Goal: Task Accomplishment & Management: Use online tool/utility

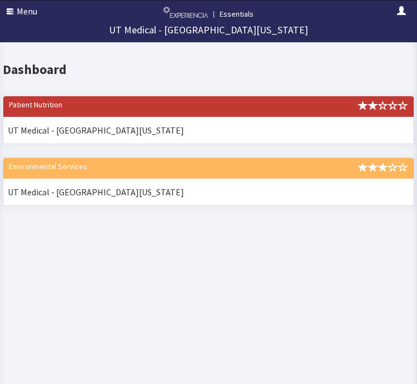
click at [22, 7] on button "Menu" at bounding box center [22, 11] width 44 height 22
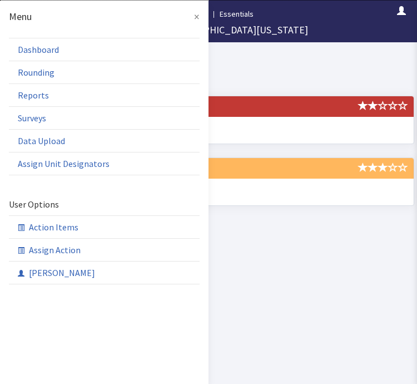
click at [0, 0] on link "Rounding" at bounding box center [0, 0] width 0 height 0
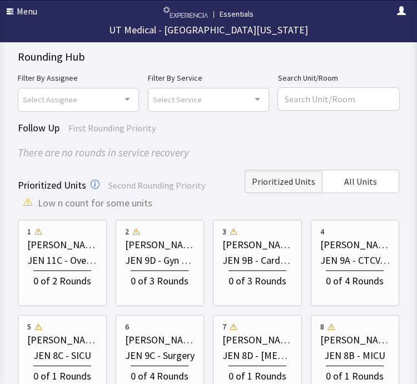
click at [367, 180] on span "All Units" at bounding box center [360, 181] width 33 height 13
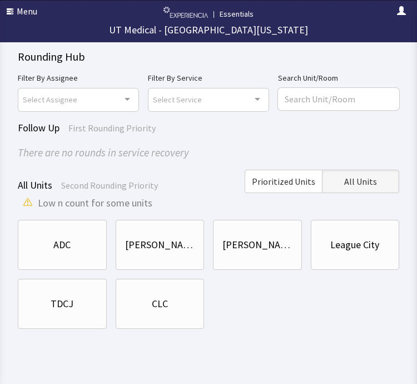
click at [78, 234] on div "ADC" at bounding box center [62, 245] width 70 height 38
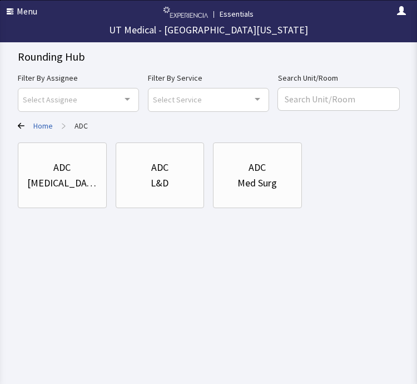
click at [66, 182] on div "ICU" at bounding box center [62, 183] width 70 height 16
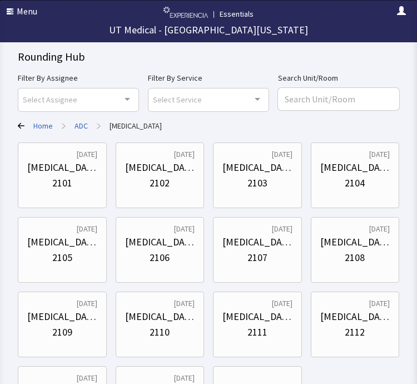
click at [262, 326] on div "2111" at bounding box center [258, 332] width 20 height 16
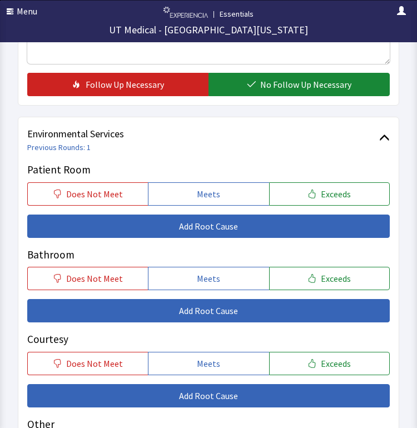
scroll to position [631, 0]
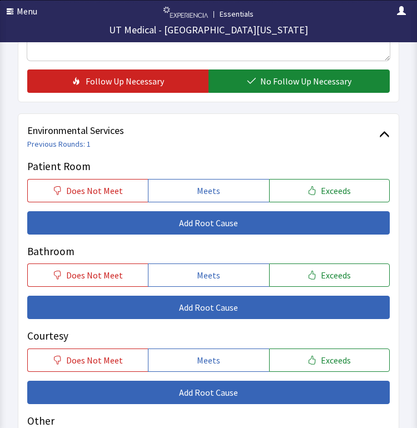
click at [219, 184] on span "Meets" at bounding box center [208, 190] width 23 height 13
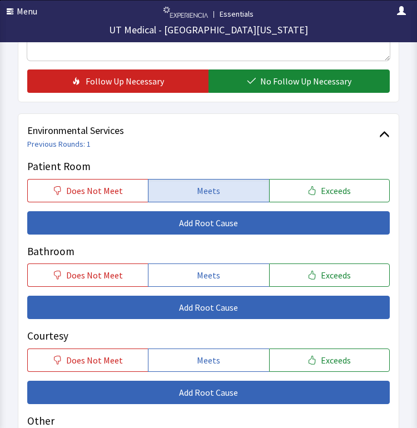
click at [220, 269] on span "Meets" at bounding box center [208, 275] width 23 height 13
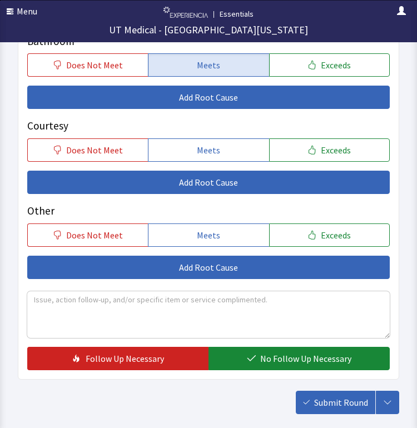
scroll to position [844, 0]
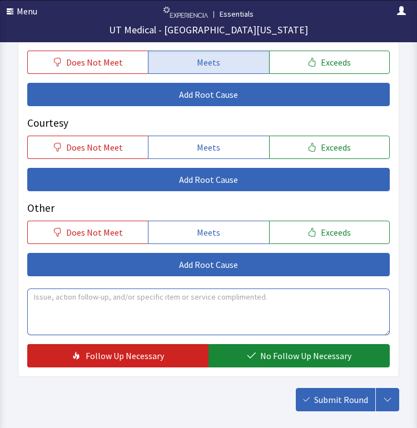
click at [241, 314] on textarea at bounding box center [208, 312] width 363 height 47
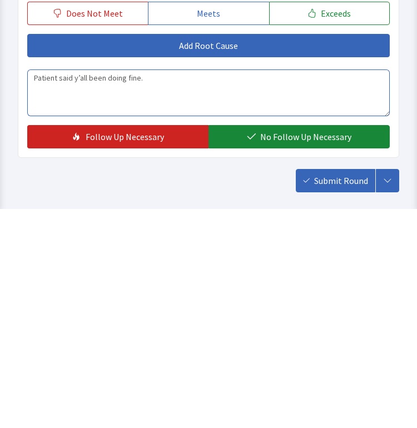
type textarea "Patient said y’all been doing fine."
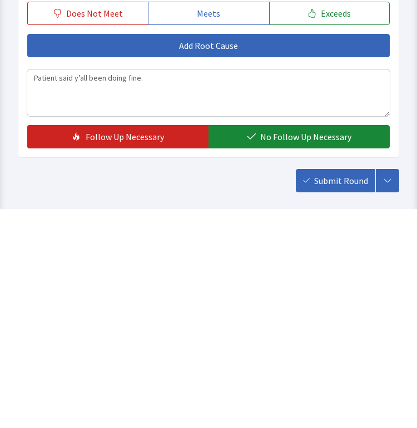
click at [297, 349] on span "No Follow Up Necessary" at bounding box center [305, 355] width 91 height 13
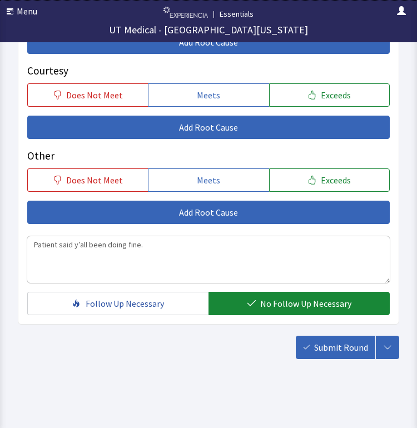
click at [346, 341] on span "Submit Round" at bounding box center [341, 347] width 54 height 13
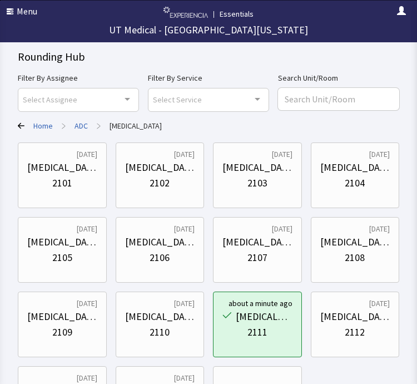
click at [163, 236] on div "ICU" at bounding box center [160, 242] width 70 height 16
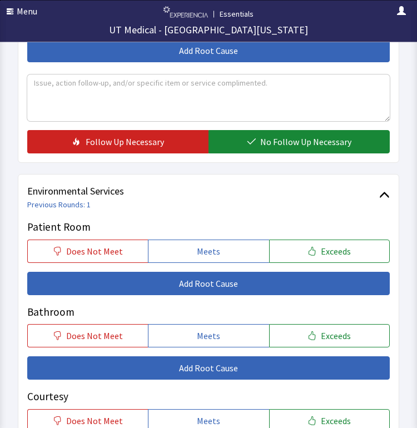
scroll to position [570, 0]
click at [210, 246] on span "Meets" at bounding box center [208, 251] width 23 height 13
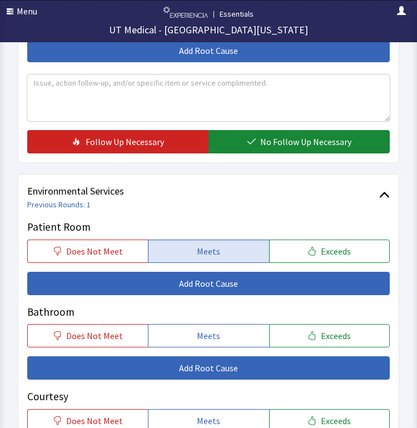
click at [221, 324] on button "Meets" at bounding box center [208, 335] width 121 height 23
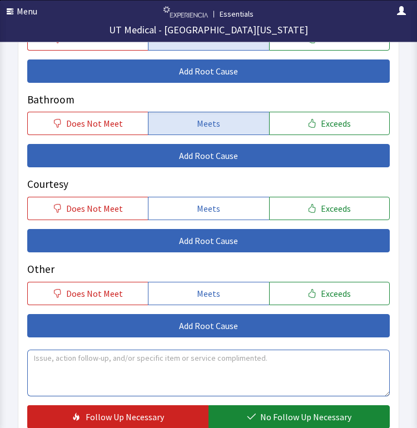
click at [251, 365] on textarea at bounding box center [208, 374] width 363 height 47
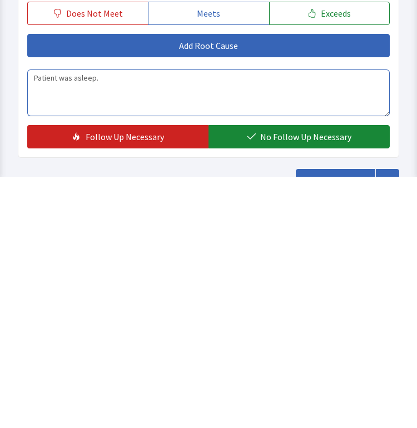
type textarea "Patient was asleep."
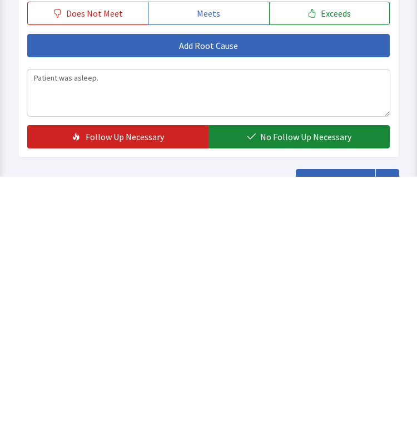
click at [306, 382] on span "No Follow Up Necessary" at bounding box center [305, 388] width 91 height 13
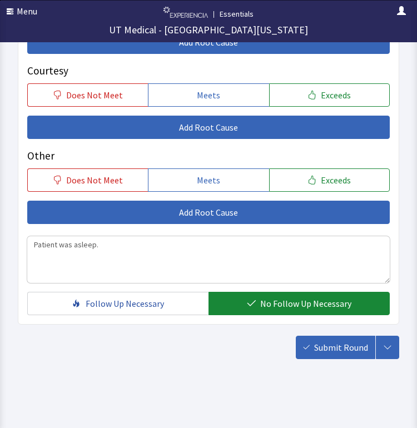
click at [344, 344] on span "Submit Round" at bounding box center [341, 347] width 54 height 13
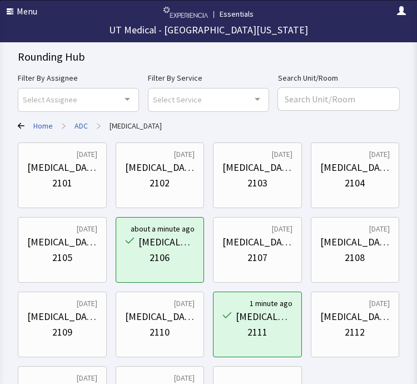
click at [77, 251] on div "2105" at bounding box center [62, 258] width 70 height 16
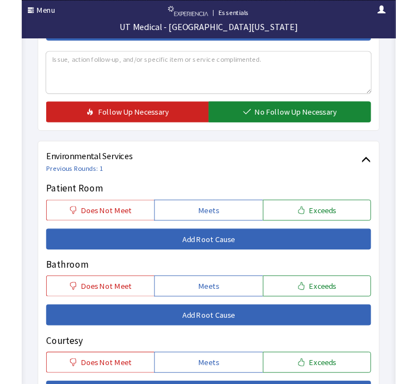
scroll to position [632, 0]
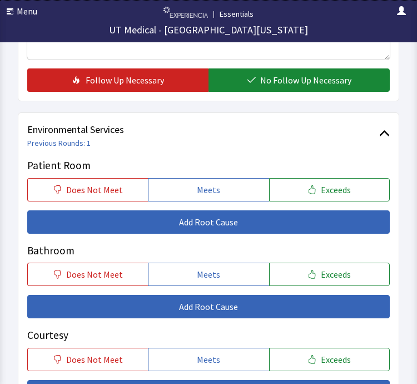
click at [218, 187] on span "Meets" at bounding box center [208, 189] width 23 height 13
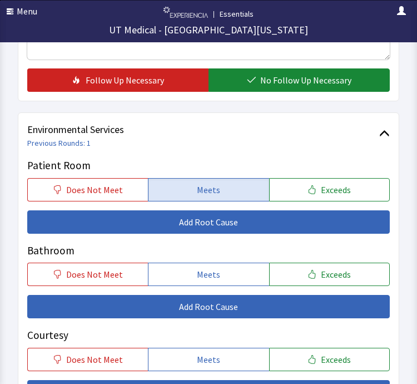
click at [219, 263] on button "Meets" at bounding box center [208, 274] width 121 height 23
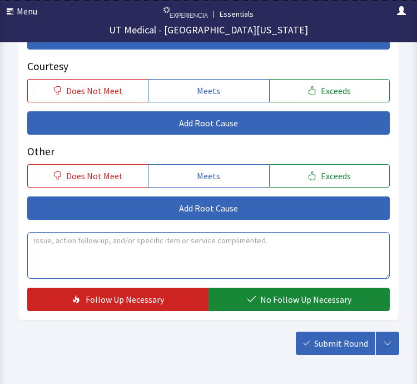
click at [246, 239] on textarea at bounding box center [208, 255] width 363 height 47
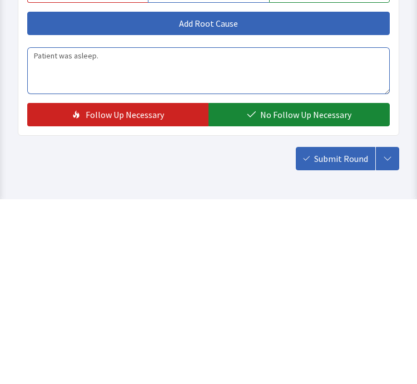
type textarea "Patient was asleep."
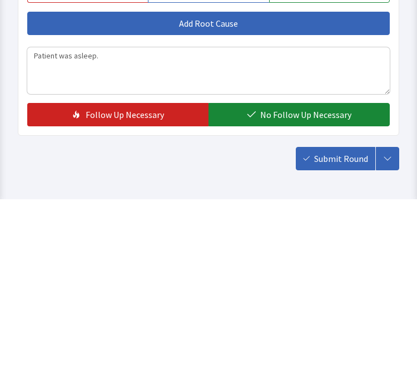
click at [312, 293] on span "No Follow Up Necessary" at bounding box center [305, 299] width 91 height 13
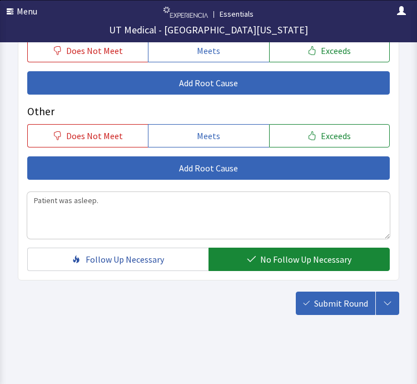
click at [342, 292] on button "Submit Round" at bounding box center [336, 303] width 80 height 23
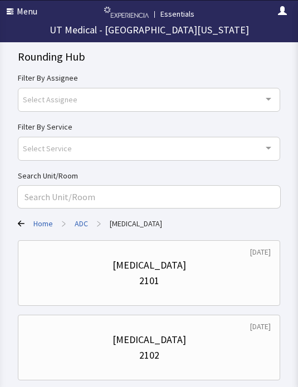
click at [81, 220] on link "ADC" at bounding box center [81, 223] width 13 height 11
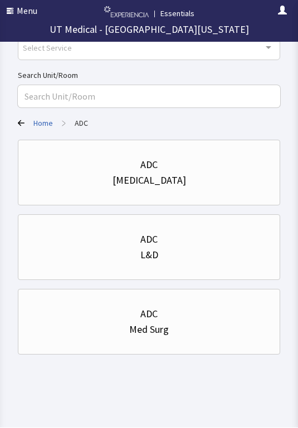
scroll to position [101, 0]
click at [41, 329] on div "Med Surg" at bounding box center [148, 330] width 243 height 16
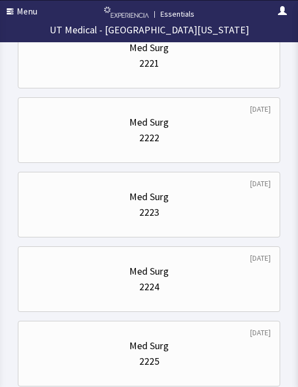
scroll to position [842, 0]
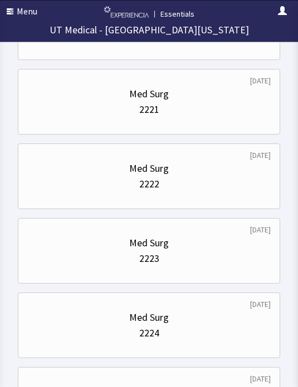
click at [211, 100] on div "Med Surg" at bounding box center [148, 95] width 243 height 16
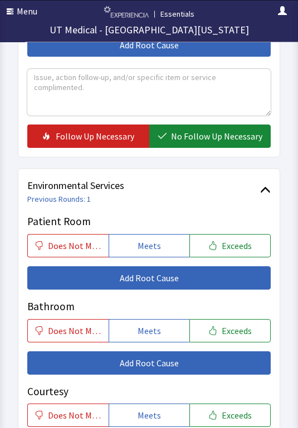
click at [163, 236] on button "Meets" at bounding box center [148, 246] width 81 height 23
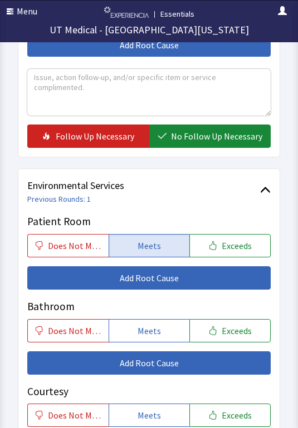
click at [166, 324] on button "Meets" at bounding box center [148, 330] width 81 height 23
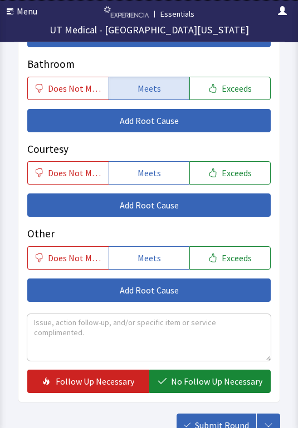
click at [229, 378] on span "No Follow Up Necessary" at bounding box center [216, 382] width 91 height 13
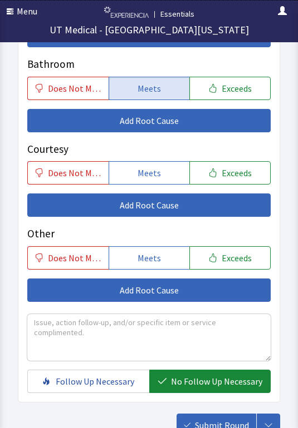
click at [223, 387] on span "Submit Round" at bounding box center [222, 425] width 54 height 13
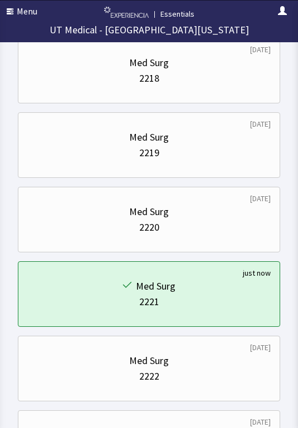
scroll to position [665, 0]
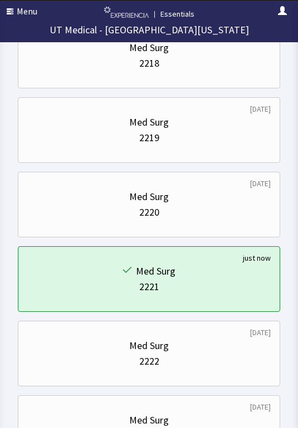
click at [218, 355] on div "2222" at bounding box center [148, 362] width 243 height 16
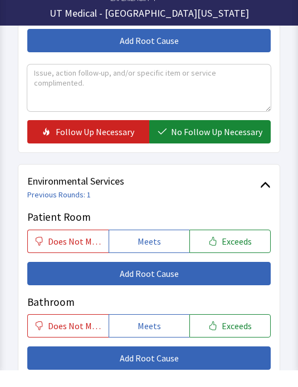
scroll to position [580, 0]
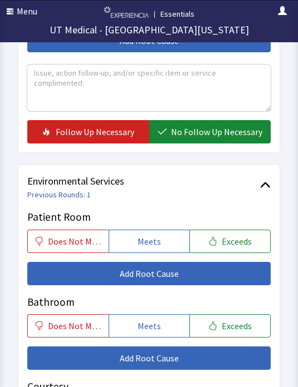
click at [154, 230] on button "Meets" at bounding box center [148, 241] width 81 height 23
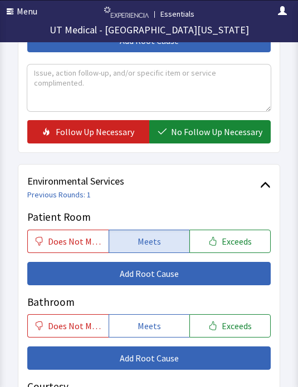
click at [159, 314] on button "Meets" at bounding box center [148, 325] width 81 height 23
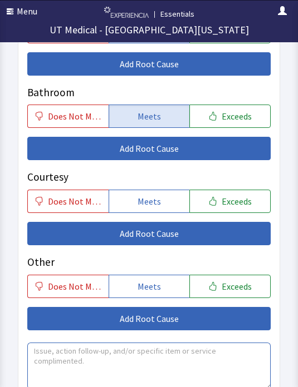
click at [174, 357] on textarea at bounding box center [148, 366] width 243 height 47
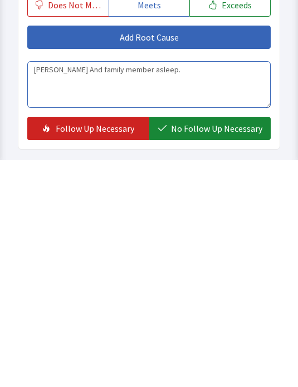
type textarea "[PERSON_NAME] And family member asleep."
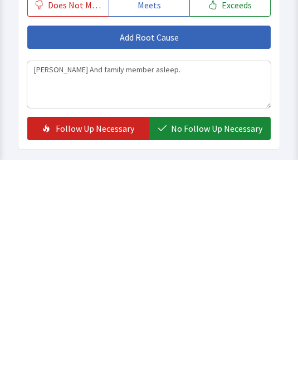
click at [229, 349] on span "No Follow Up Necessary" at bounding box center [216, 355] width 91 height 13
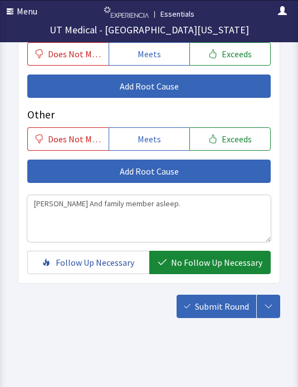
click at [223, 300] on span "Submit Round" at bounding box center [222, 306] width 54 height 13
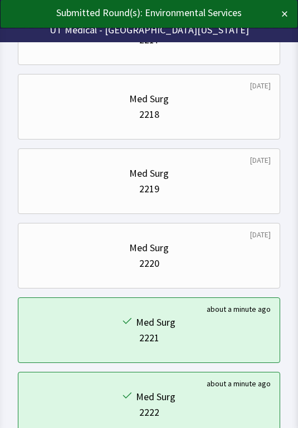
scroll to position [614, 0]
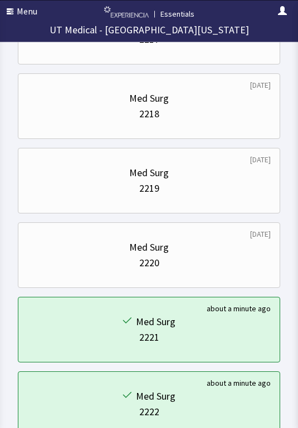
click at [208, 244] on div "Med Surg" at bounding box center [148, 248] width 243 height 16
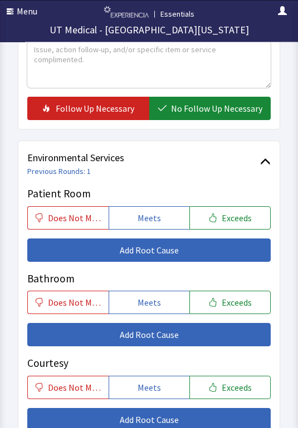
scroll to position [609, 0]
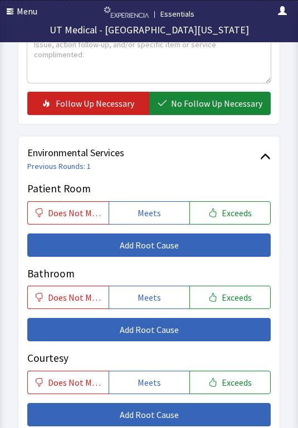
click at [163, 208] on button "Meets" at bounding box center [148, 212] width 81 height 23
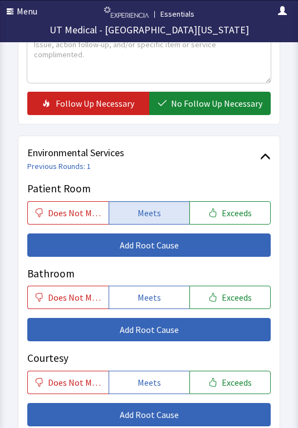
click at [160, 287] on button "Meets" at bounding box center [148, 297] width 81 height 23
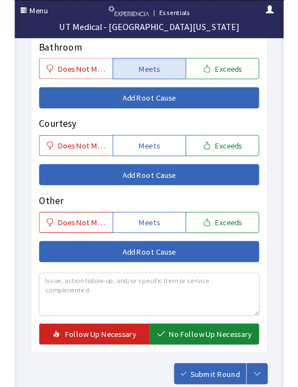
scroll to position [847, 0]
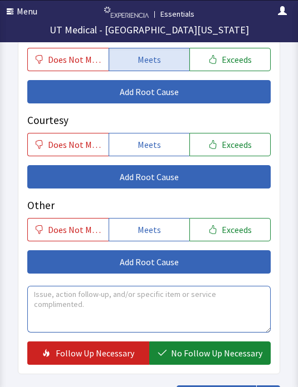
click at [199, 301] on textarea at bounding box center [148, 309] width 243 height 47
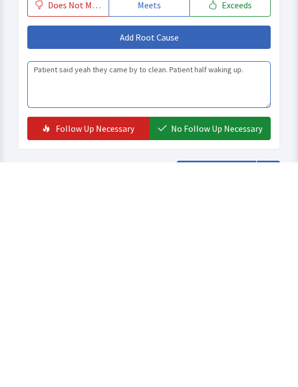
type textarea "Patient said yeah they came by to clean. Patient half waking up."
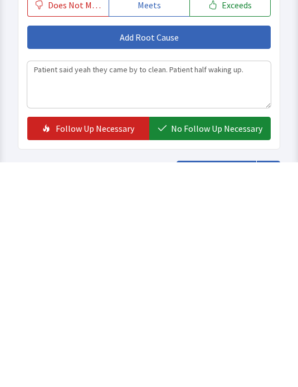
click at [233, 347] on span "No Follow Up Necessary" at bounding box center [216, 353] width 91 height 13
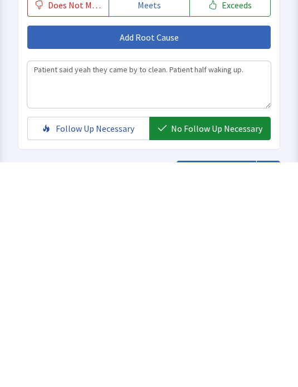
scroll to position [937, 0]
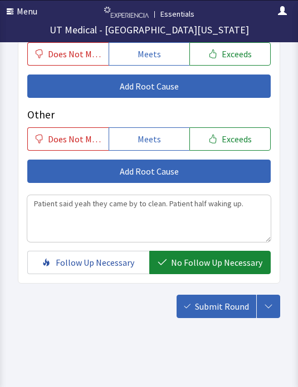
click at [224, 295] on button "Submit Round" at bounding box center [216, 306] width 80 height 23
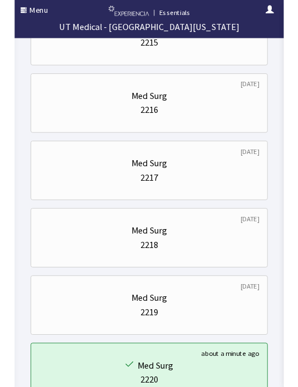
scroll to position [474, 0]
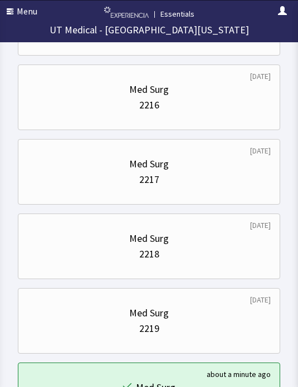
click at [207, 244] on div "Med Surg" at bounding box center [148, 239] width 243 height 16
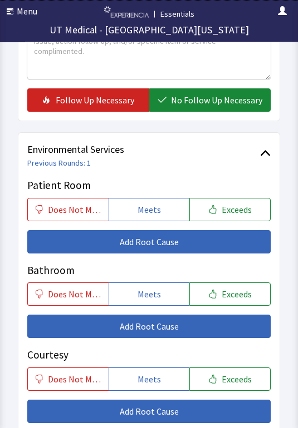
click at [164, 201] on button "Meets" at bounding box center [148, 210] width 81 height 23
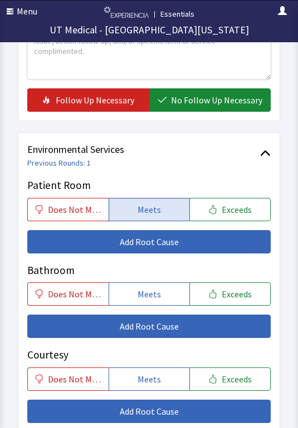
click at [164, 291] on button "Meets" at bounding box center [148, 294] width 81 height 23
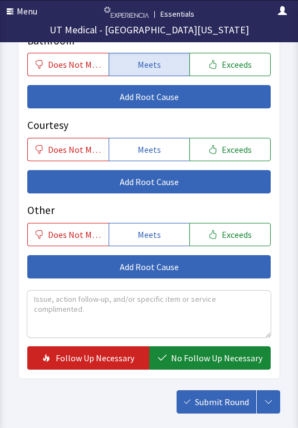
scroll to position [843, 0]
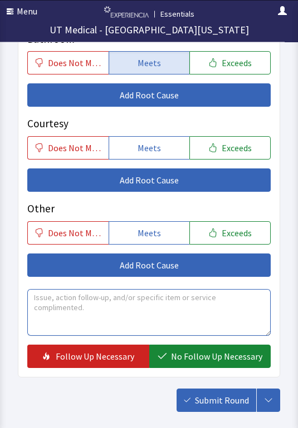
click at [196, 301] on textarea at bounding box center [148, 313] width 243 height 47
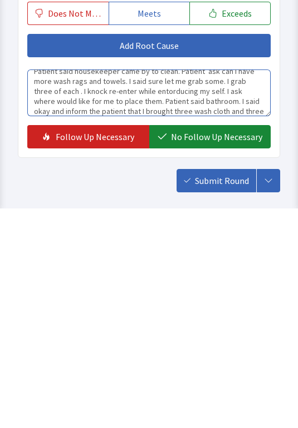
scroll to position [20, 0]
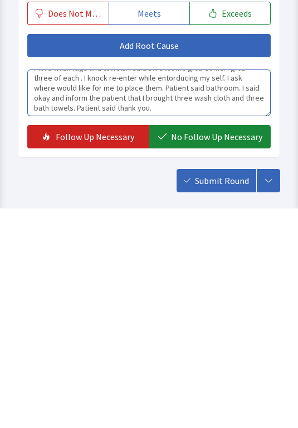
type textarea "Patient said housekeeper came by to clean. Patient ask can I have more wash rag…"
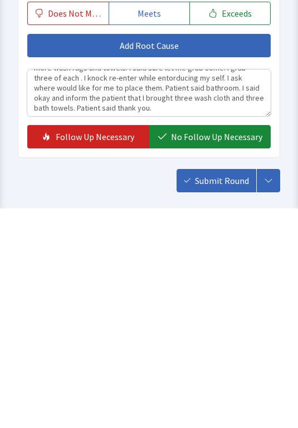
click at [215, 351] on span "No Follow Up Necessary" at bounding box center [216, 357] width 91 height 13
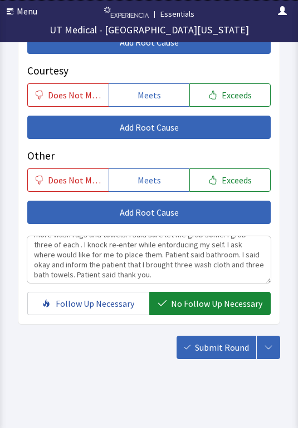
click at [223, 336] on button "Submit Round" at bounding box center [216, 347] width 80 height 23
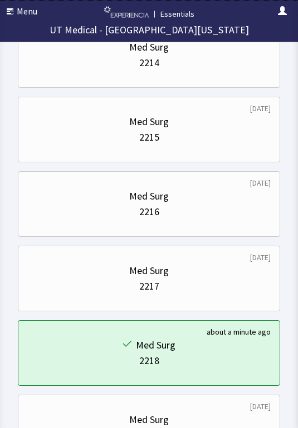
scroll to position [367, 0]
click at [225, 63] on div "2214" at bounding box center [148, 63] width 243 height 16
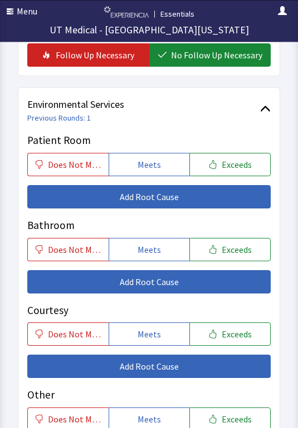
scroll to position [672, 0]
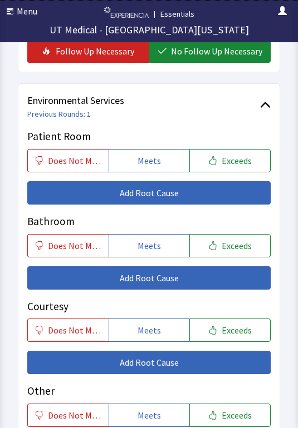
click at [156, 156] on span "Meets" at bounding box center [148, 160] width 23 height 13
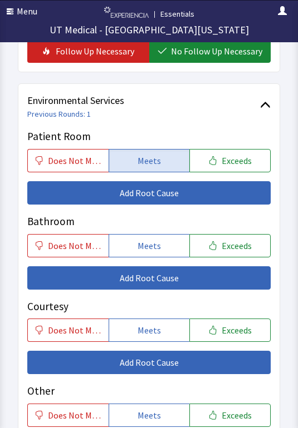
click at [154, 242] on span "Meets" at bounding box center [148, 245] width 23 height 13
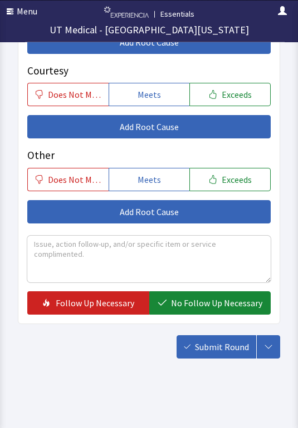
click at [213, 292] on button "No Follow Up Necessary" at bounding box center [210, 303] width 122 height 23
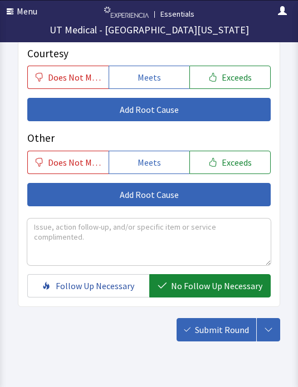
click at [210, 287] on span "No Follow Up Necessary" at bounding box center [216, 285] width 91 height 13
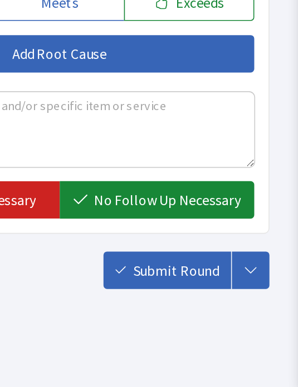
click at [171, 264] on span "No Follow Up Necessary" at bounding box center [216, 270] width 91 height 13
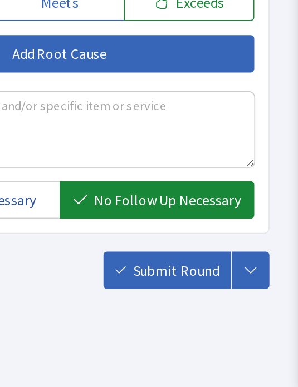
scroll to position [941, 0]
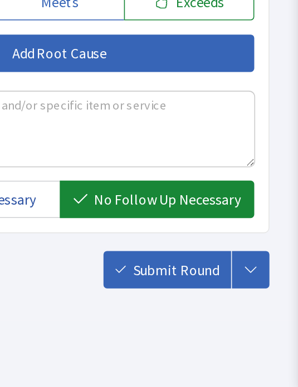
click at [195, 307] on span "Submit Round" at bounding box center [222, 313] width 54 height 13
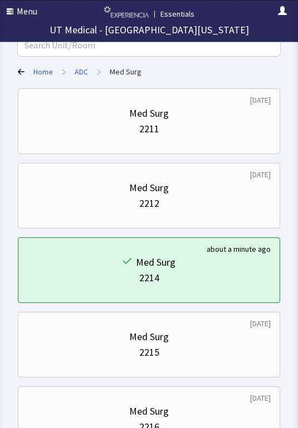
scroll to position [152, 0]
click at [45, 196] on div "2212" at bounding box center [148, 204] width 243 height 16
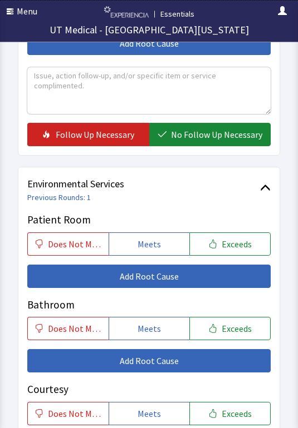
click at [137, 243] on button "Meets" at bounding box center [148, 244] width 81 height 23
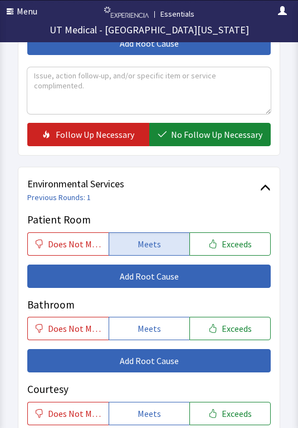
click at [129, 318] on button "Meets" at bounding box center [148, 328] width 81 height 23
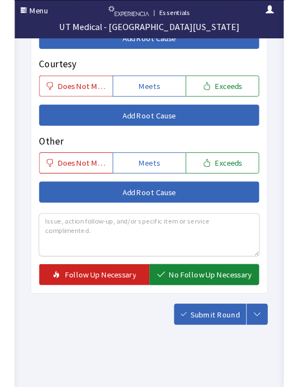
scroll to position [913, 0]
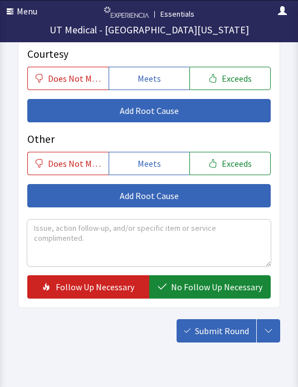
click at [187, 285] on span "No Follow Up Necessary" at bounding box center [216, 286] width 91 height 13
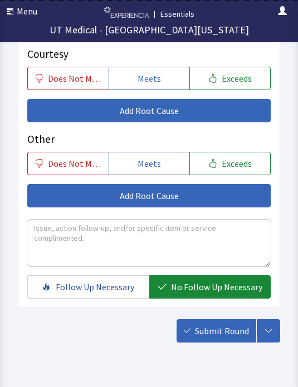
click at [210, 334] on button "Submit Round" at bounding box center [216, 330] width 80 height 23
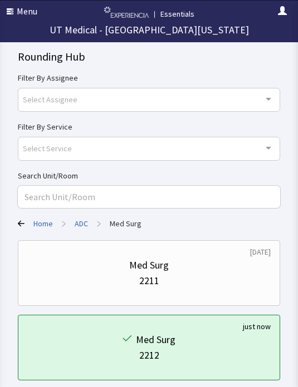
click at [288, 2] on button "button" at bounding box center [282, 11] width 22 height 22
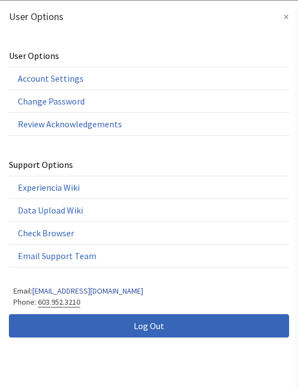
click at [49, 332] on button "Log Out" at bounding box center [149, 325] width 280 height 23
